Goal: Transaction & Acquisition: Obtain resource

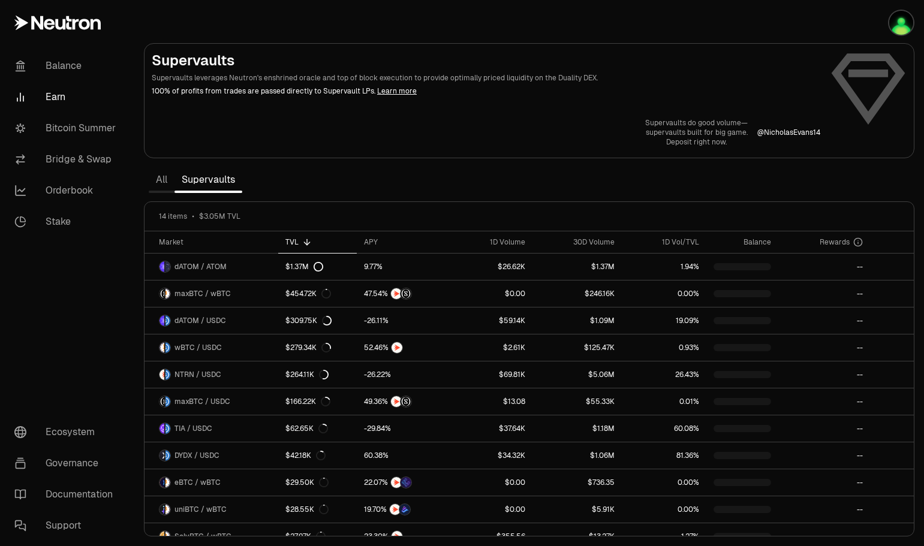
click at [898, 30] on img "button" at bounding box center [902, 23] width 24 height 24
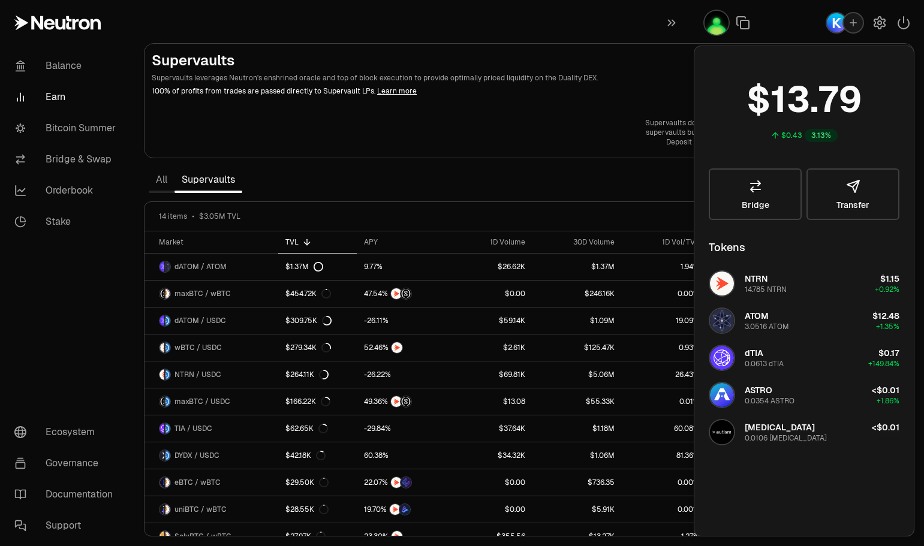
click at [518, 182] on section "Supervaults Supervaults leverages Neutron's enshrined oracle and top of block e…" at bounding box center [529, 273] width 790 height 546
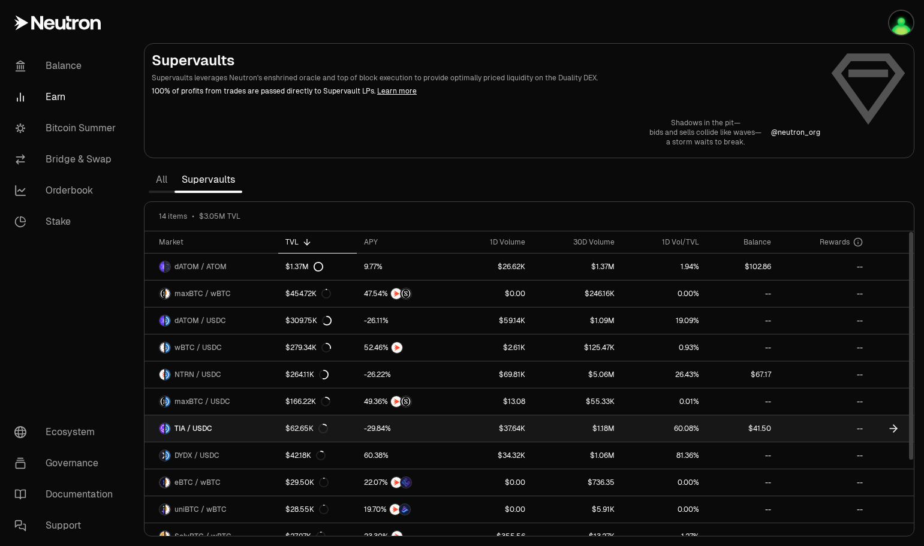
click at [621, 427] on link "$1.18M" at bounding box center [578, 429] width 90 height 26
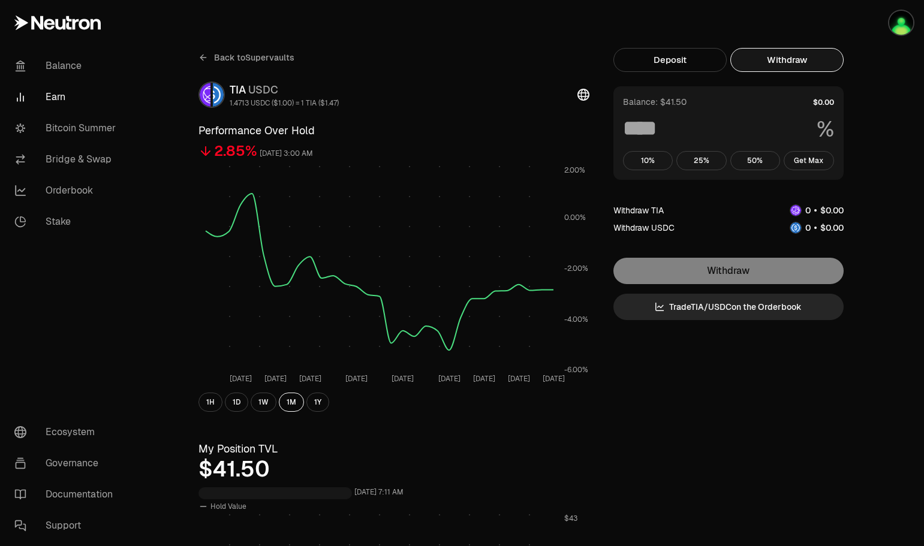
click at [791, 59] on button "Withdraw" at bounding box center [787, 60] width 113 height 24
click at [809, 160] on button "Get Max" at bounding box center [809, 160] width 50 height 19
type input "***"
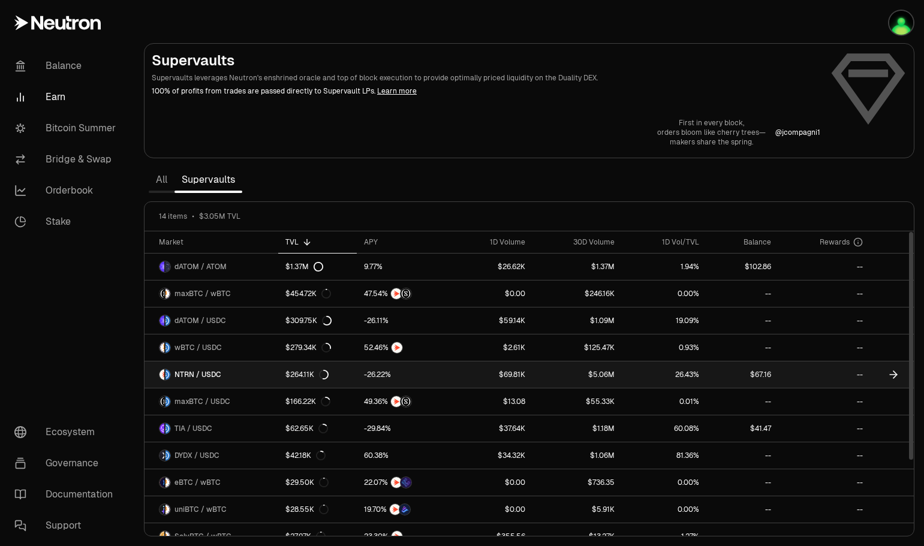
click at [731, 374] on link at bounding box center [743, 375] width 72 height 26
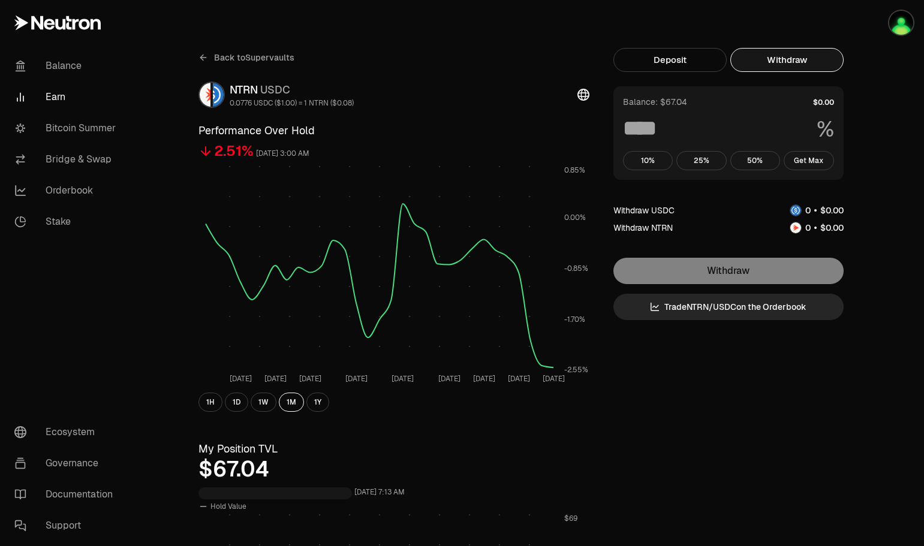
click at [777, 61] on button "Withdraw" at bounding box center [787, 60] width 113 height 24
click at [807, 161] on button "Get Max" at bounding box center [809, 160] width 50 height 19
type input "***"
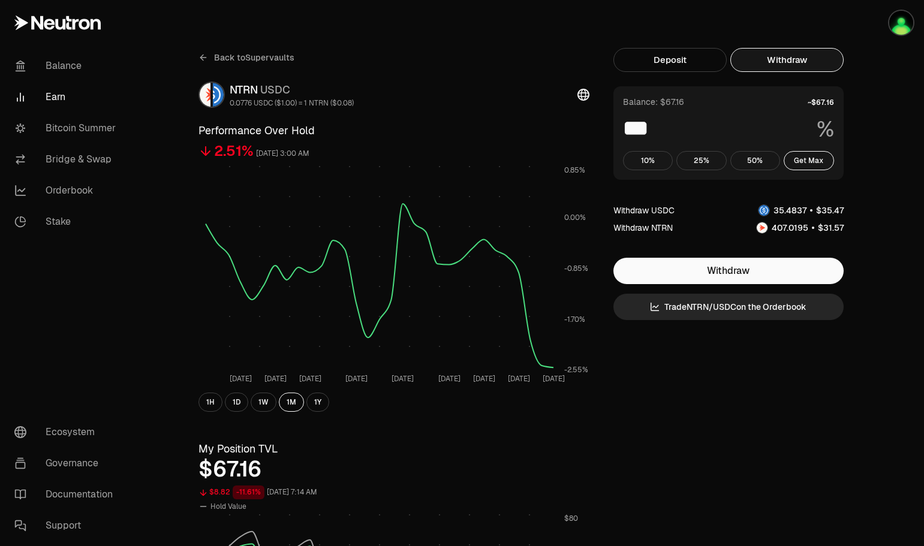
click at [62, 67] on link "Balance" at bounding box center [67, 65] width 125 height 31
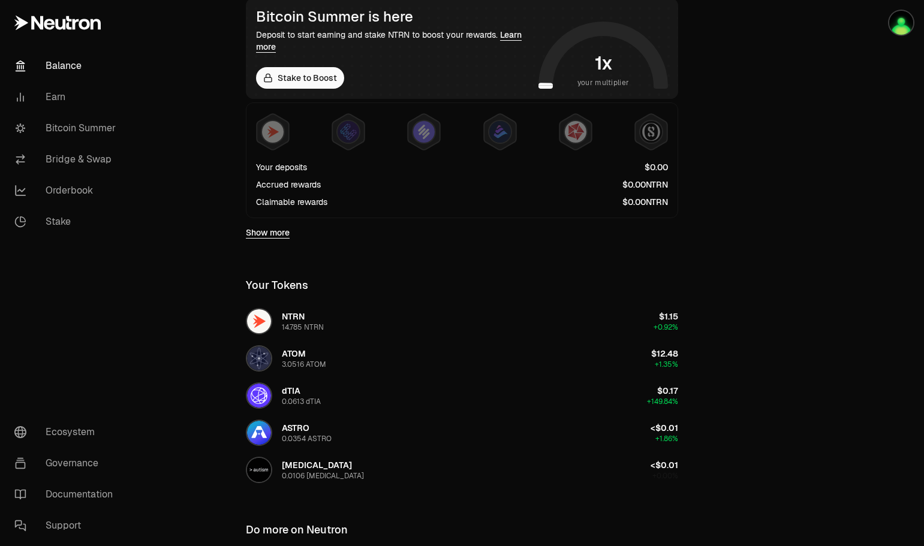
scroll to position [140, 0]
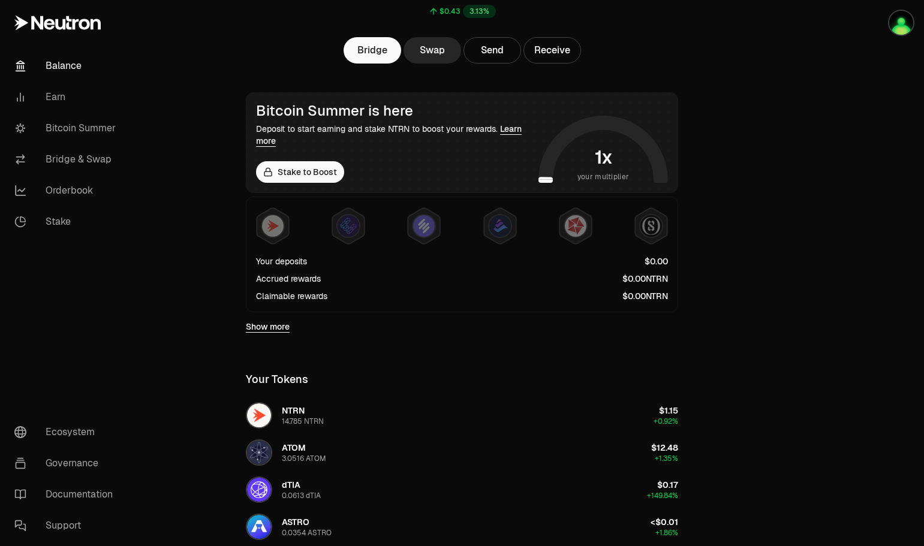
click at [318, 177] on link "Stake to Boost" at bounding box center [300, 172] width 88 height 22
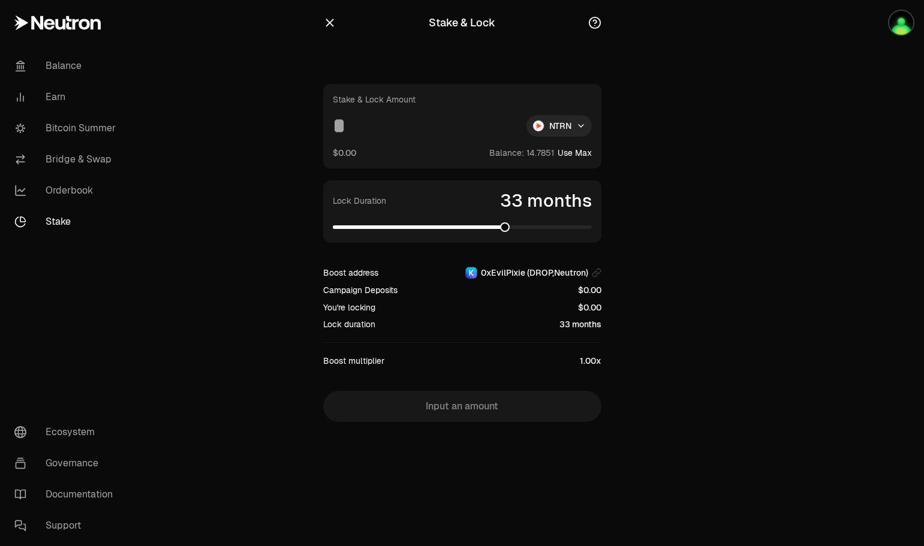
click at [505, 232] on span at bounding box center [505, 228] width 10 height 10
click at [334, 223] on span at bounding box center [338, 228] width 10 height 10
click at [349, 229] on span at bounding box center [462, 227] width 259 height 12
click at [362, 227] on span at bounding box center [462, 228] width 259 height 4
click at [413, 227] on span at bounding box center [462, 228] width 259 height 4
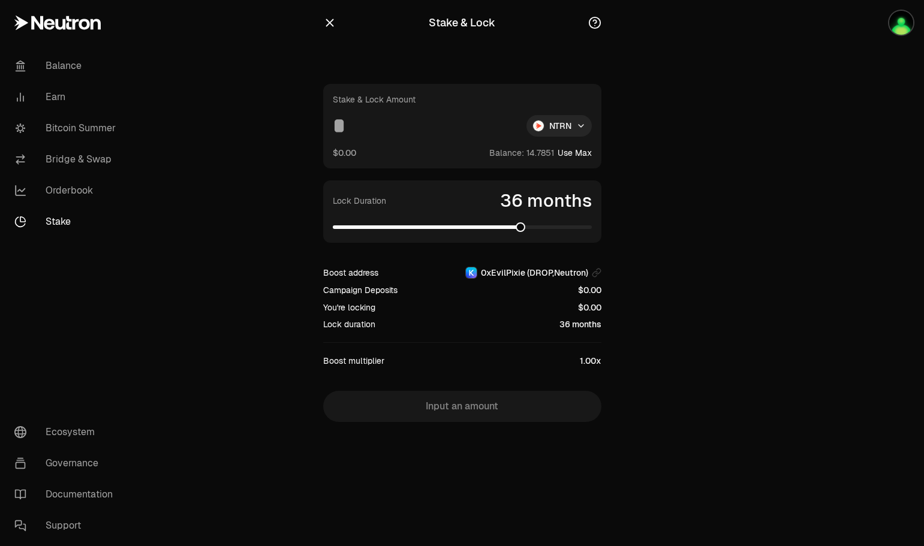
click at [521, 232] on span at bounding box center [462, 227] width 259 height 12
click at [566, 229] on span at bounding box center [462, 227] width 259 height 12
click at [592, 230] on div "Lock Duration 44 months" at bounding box center [462, 212] width 278 height 62
click at [579, 230] on span at bounding box center [462, 227] width 259 height 12
click at [592, 230] on span at bounding box center [587, 228] width 10 height 10
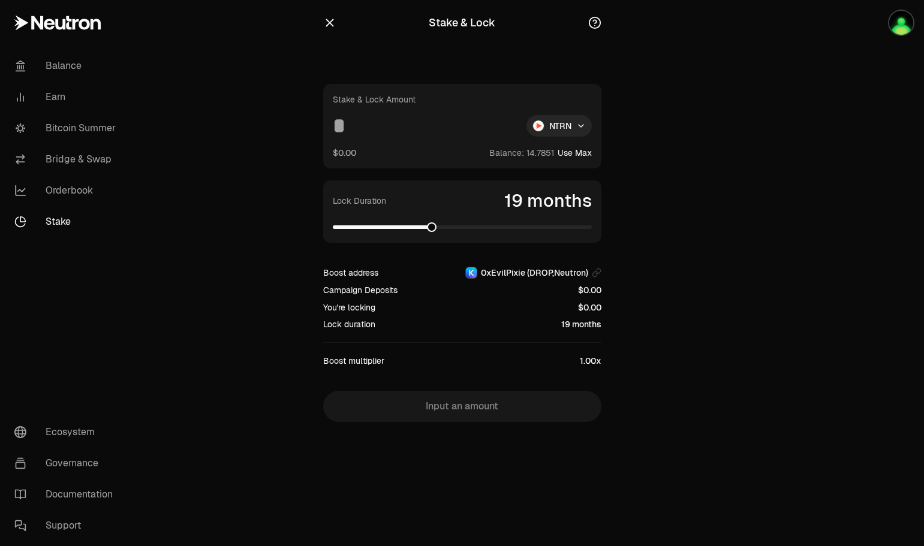
click at [431, 229] on span at bounding box center [382, 228] width 98 height 4
click at [380, 229] on span at bounding box center [382, 228] width 98 height 4
click at [360, 227] on span at bounding box center [346, 228] width 27 height 4
click at [351, 227] on span at bounding box center [346, 228] width 27 height 4
click at [338, 229] on span at bounding box center [341, 228] width 16 height 4
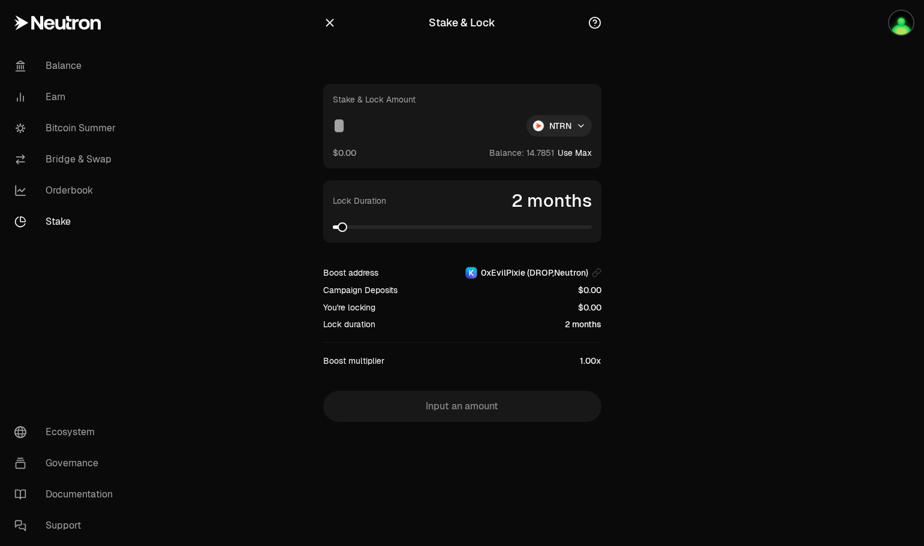
click at [331, 21] on icon "button" at bounding box center [330, 23] width 8 height 8
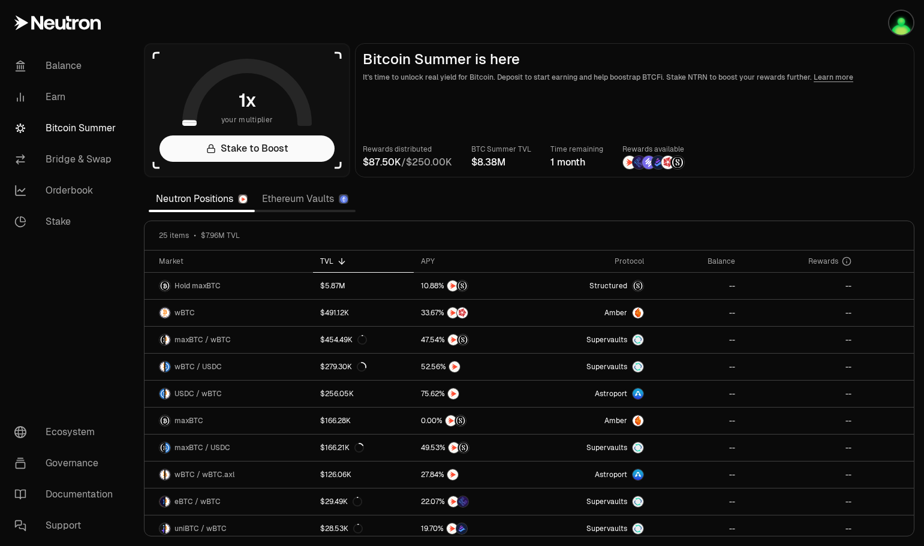
click at [306, 151] on link "Stake to Boost" at bounding box center [247, 149] width 175 height 26
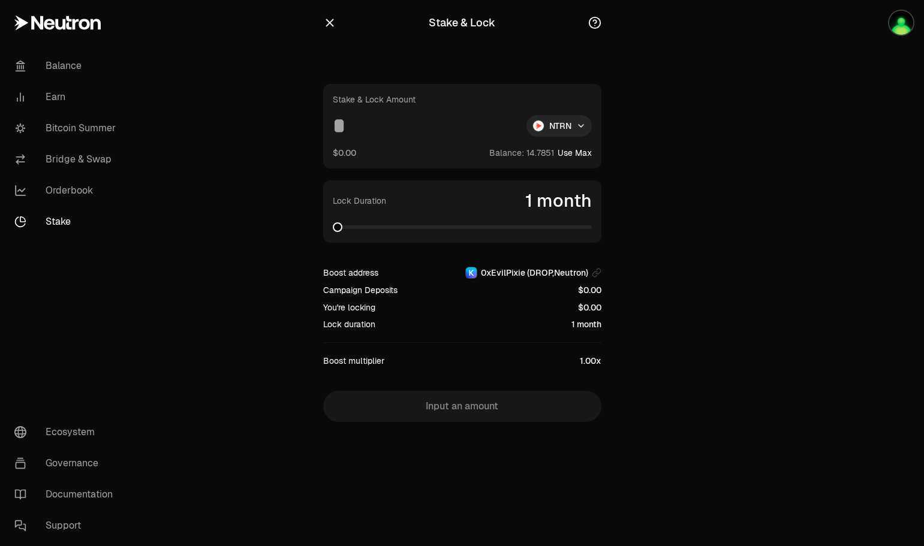
click at [330, 25] on icon "button" at bounding box center [329, 22] width 13 height 13
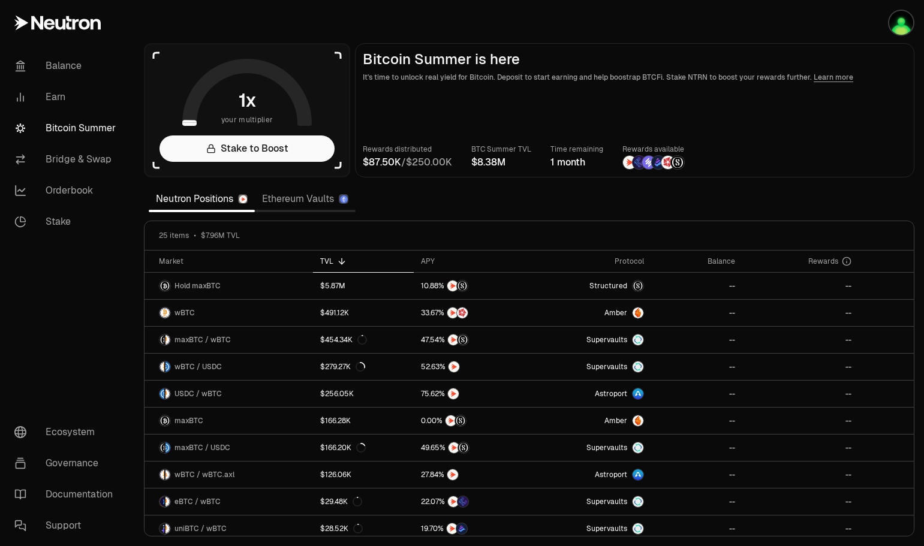
click at [62, 185] on link "Orderbook" at bounding box center [67, 190] width 125 height 31
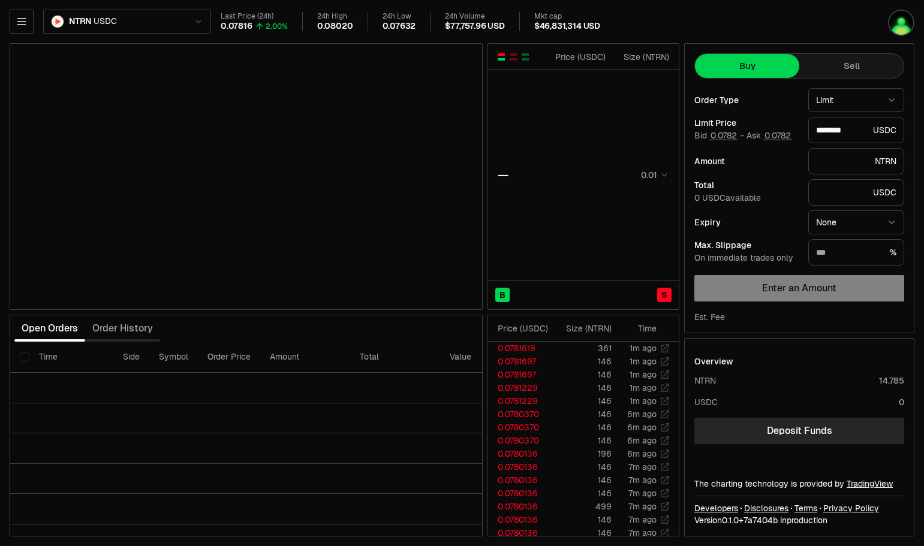
type input "********"
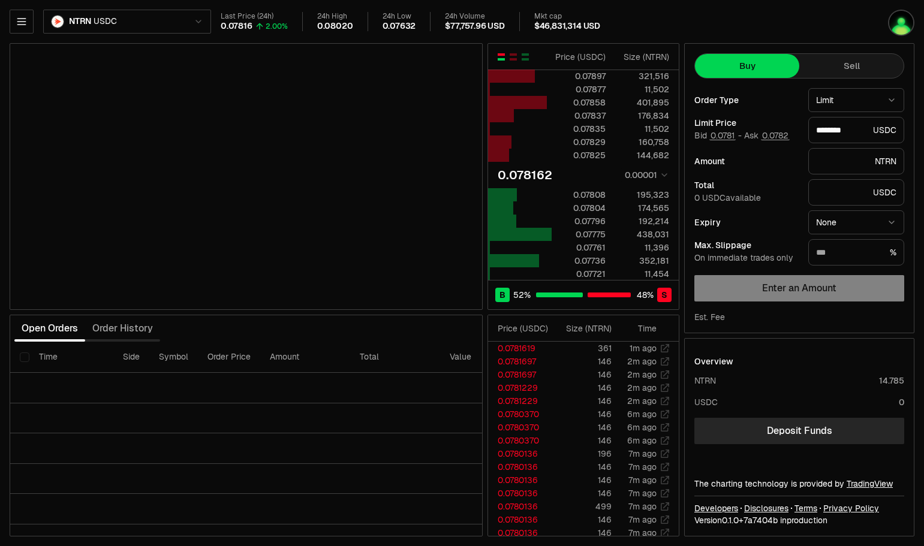
click at [889, 221] on html "Balance Earn Bitcoin Summer Bridge & Swap Orderbook Stake Ecosystem Governance …" at bounding box center [462, 273] width 924 height 546
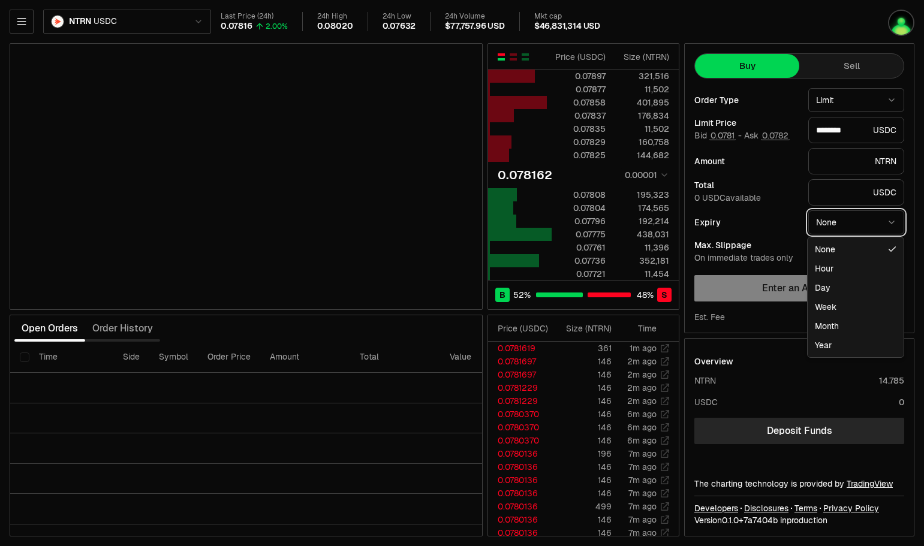
click at [764, 181] on html "Balance Earn Bitcoin Summer Bridge & Swap Orderbook Stake Ecosystem Governance …" at bounding box center [462, 273] width 924 height 546
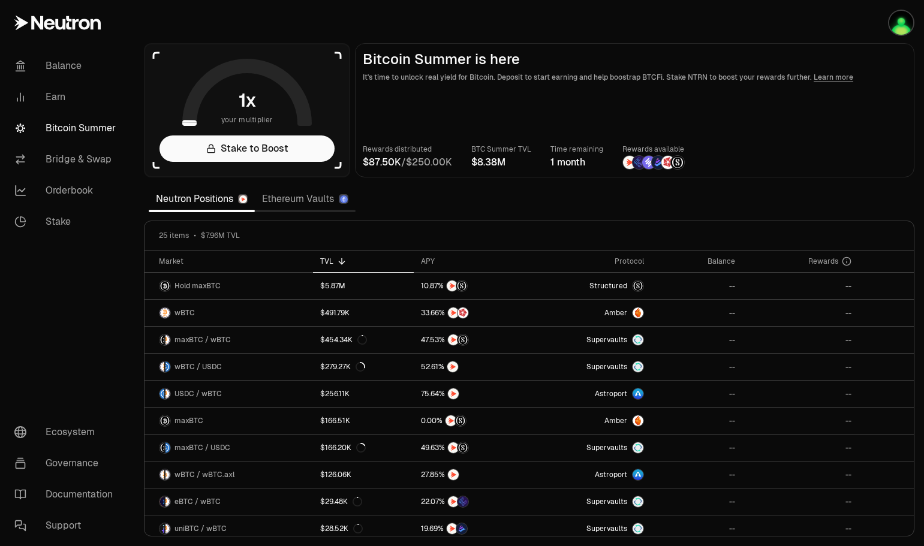
click at [59, 67] on link "Balance" at bounding box center [67, 65] width 125 height 31
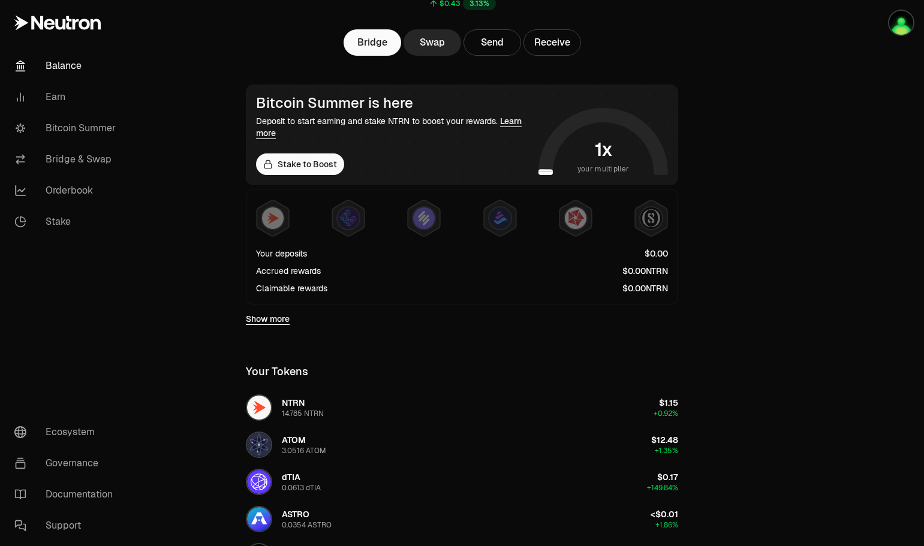
scroll to position [240, 0]
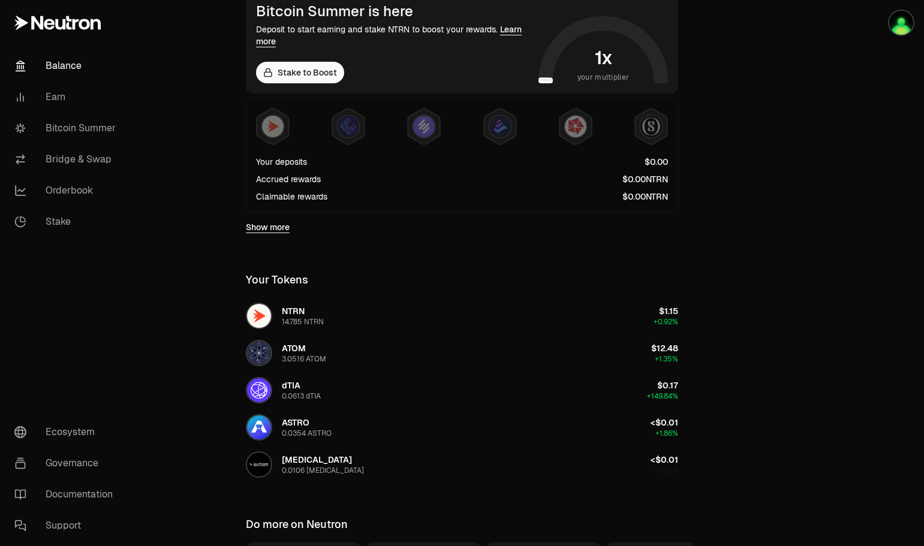
click at [268, 226] on link "Show more" at bounding box center [268, 227] width 44 height 12
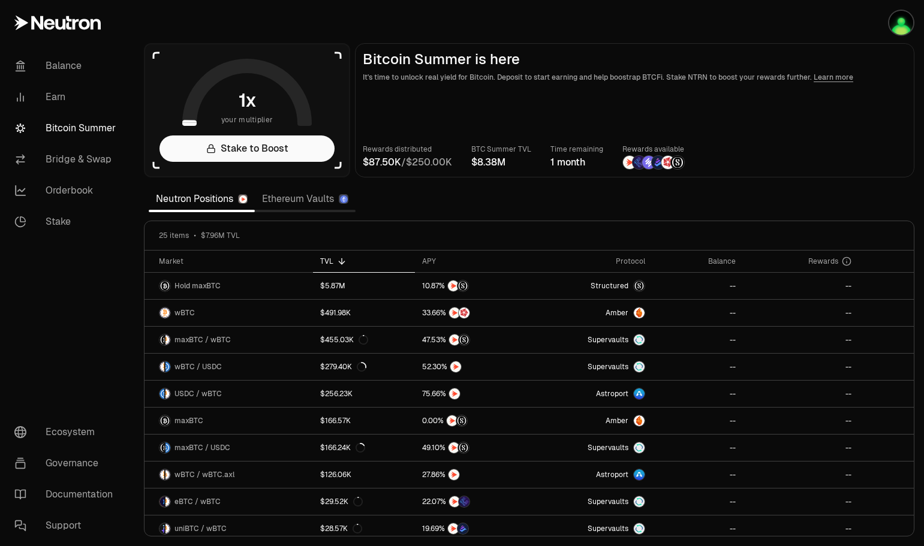
click at [59, 95] on link "Earn" at bounding box center [67, 97] width 125 height 31
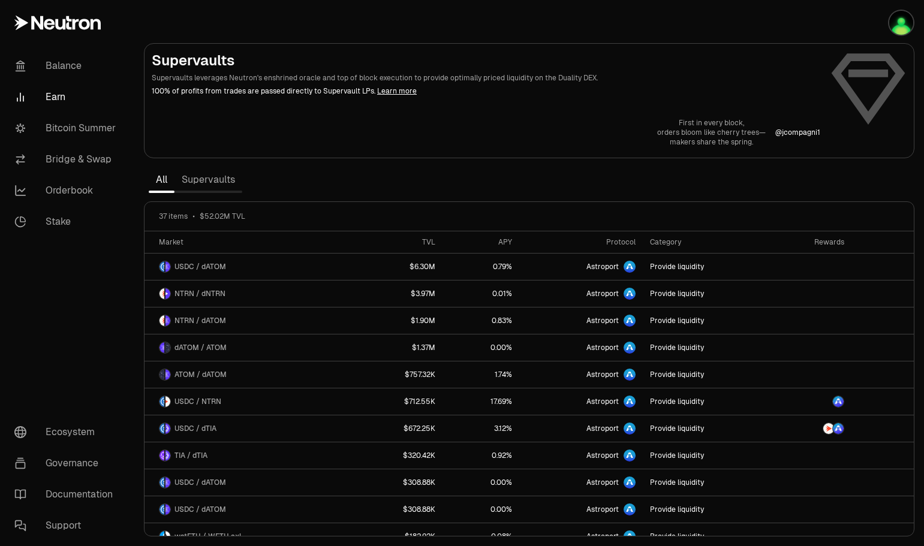
click at [204, 178] on link "Supervaults" at bounding box center [209, 180] width 68 height 24
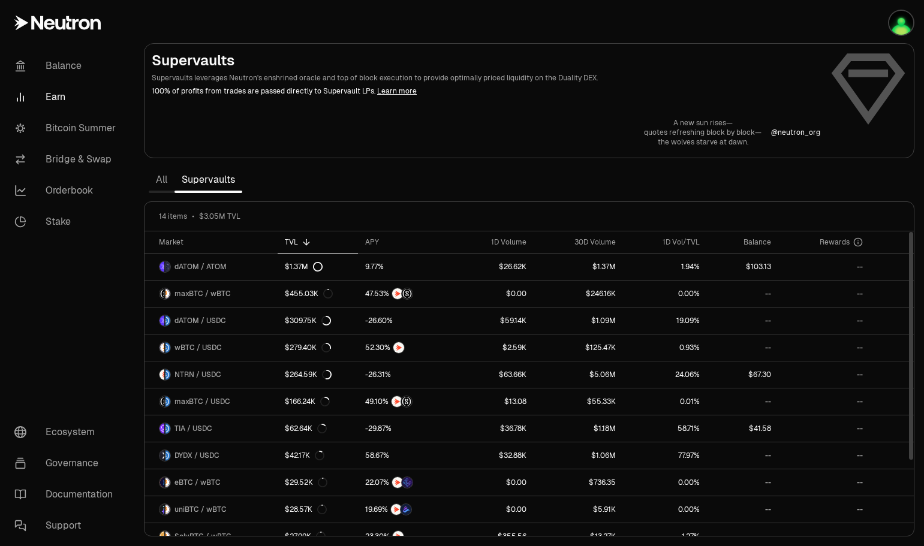
click at [370, 241] on div "APY" at bounding box center [405, 243] width 80 height 10
